Goal: Task Accomplishment & Management: Complete application form

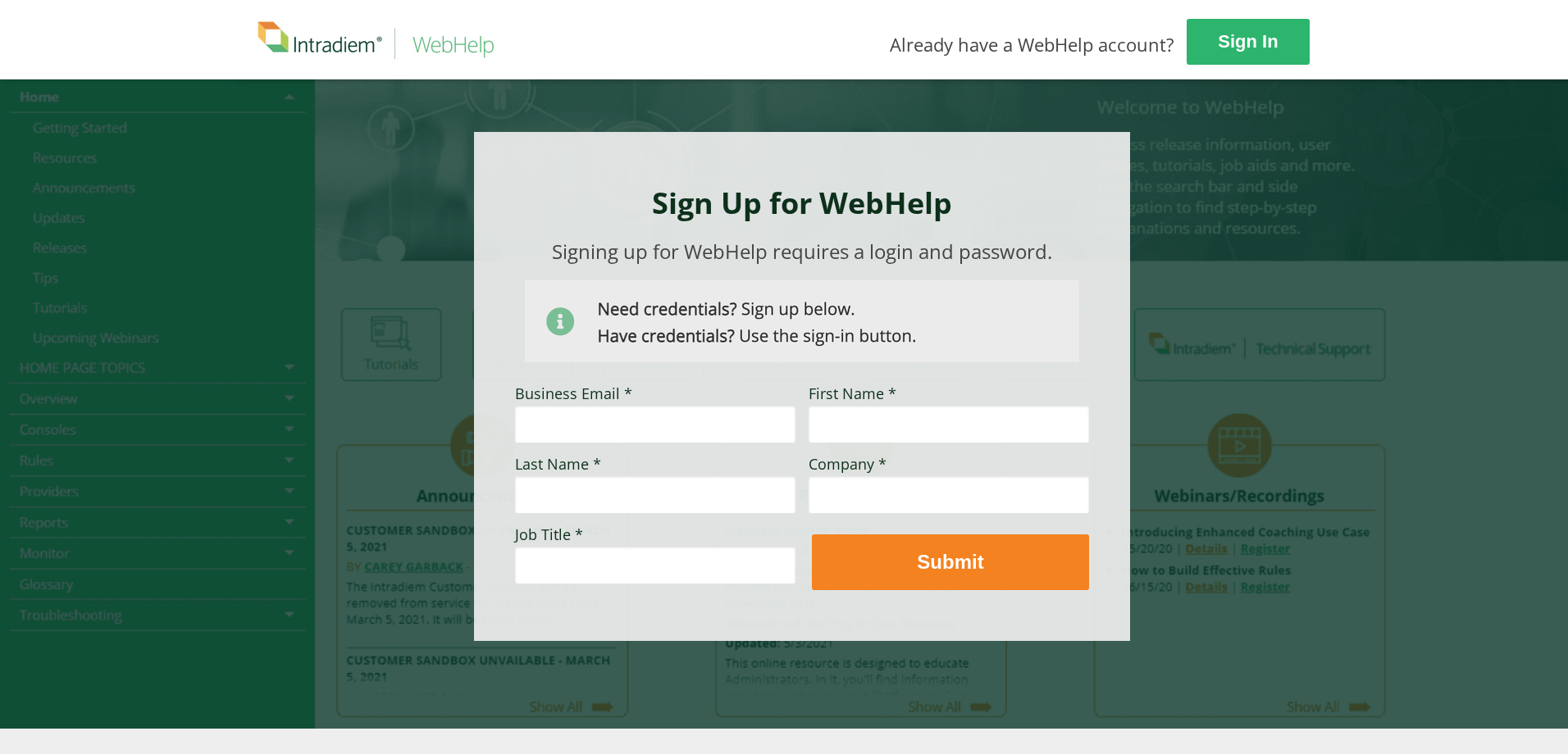
click at [708, 412] on input "Business Email *" at bounding box center [655, 423] width 280 height 37
type input "Bernice_Tobias@uhc.com"
type input "Bernice"
type input "Tobias"
type input "UHC"
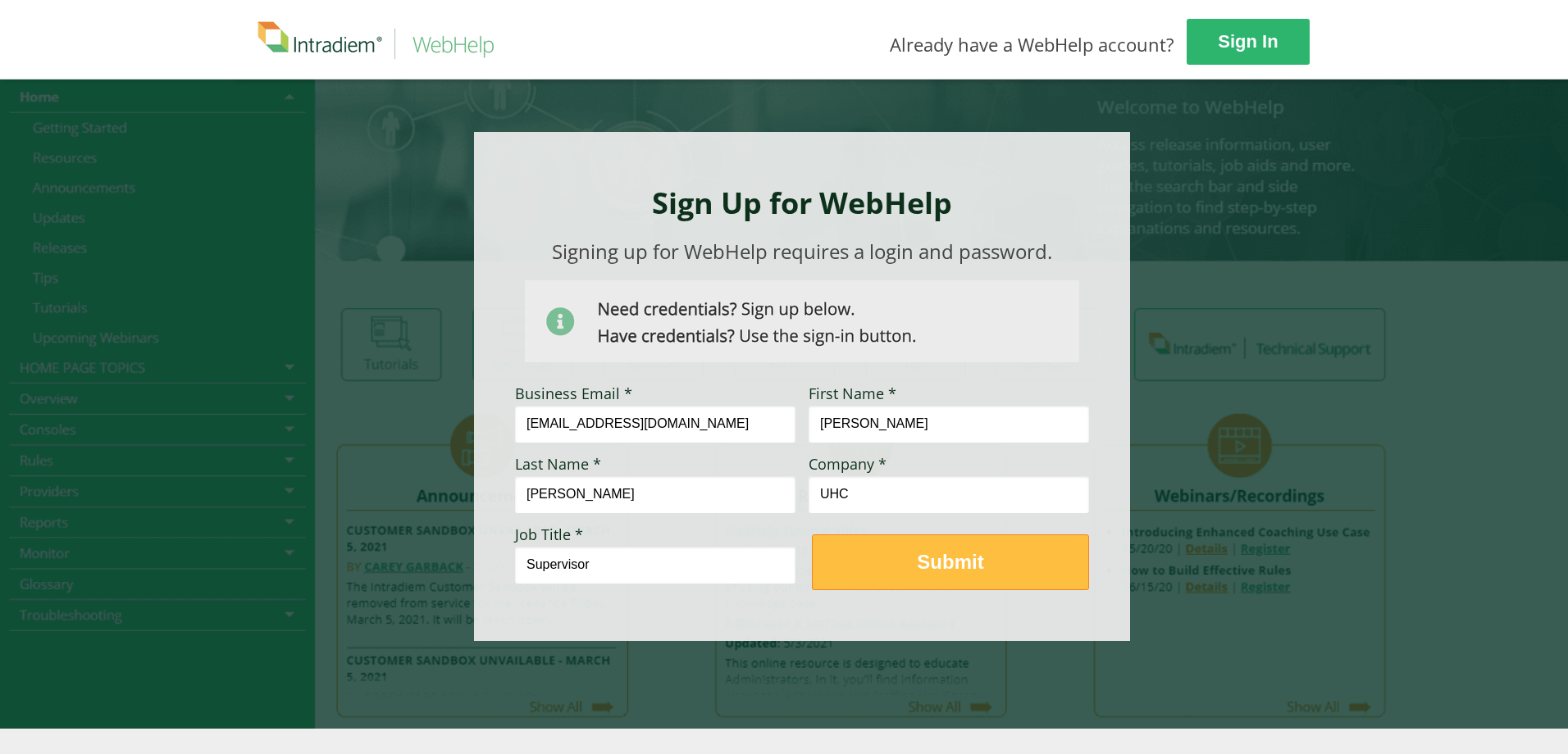
type input "Supervisor"
click at [999, 558] on span "Submit" at bounding box center [950, 562] width 276 height 23
